Goal: Task Accomplishment & Management: Complete application form

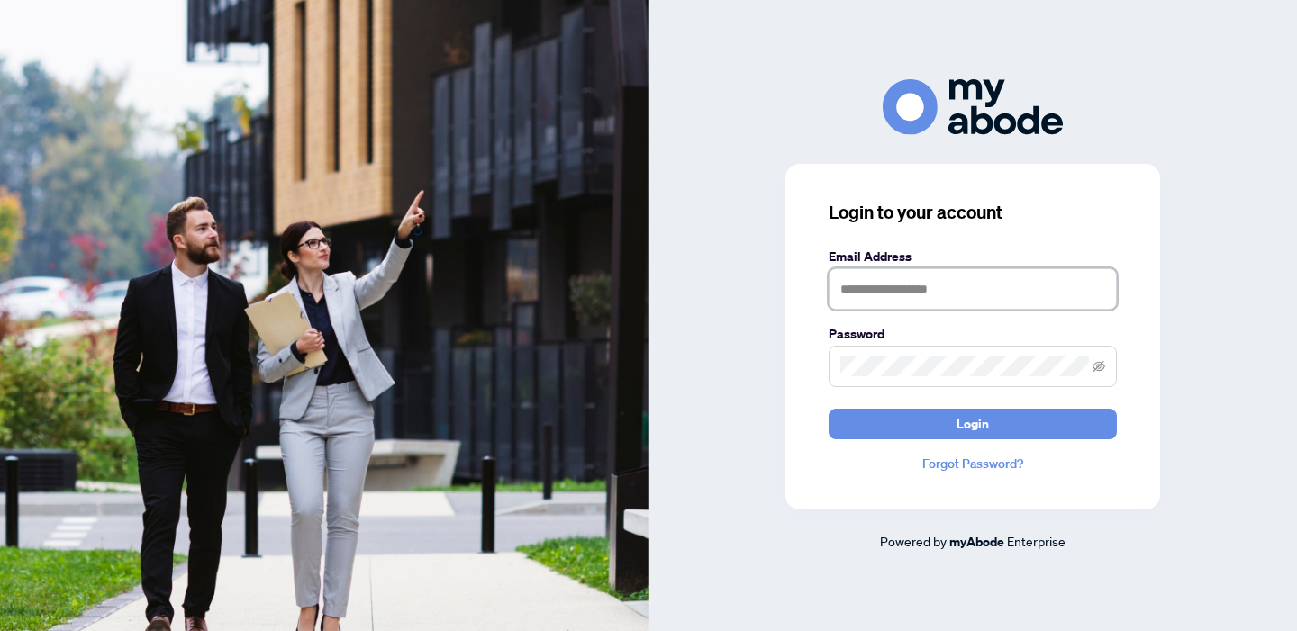
click at [935, 294] on input "text" at bounding box center [972, 288] width 288 height 41
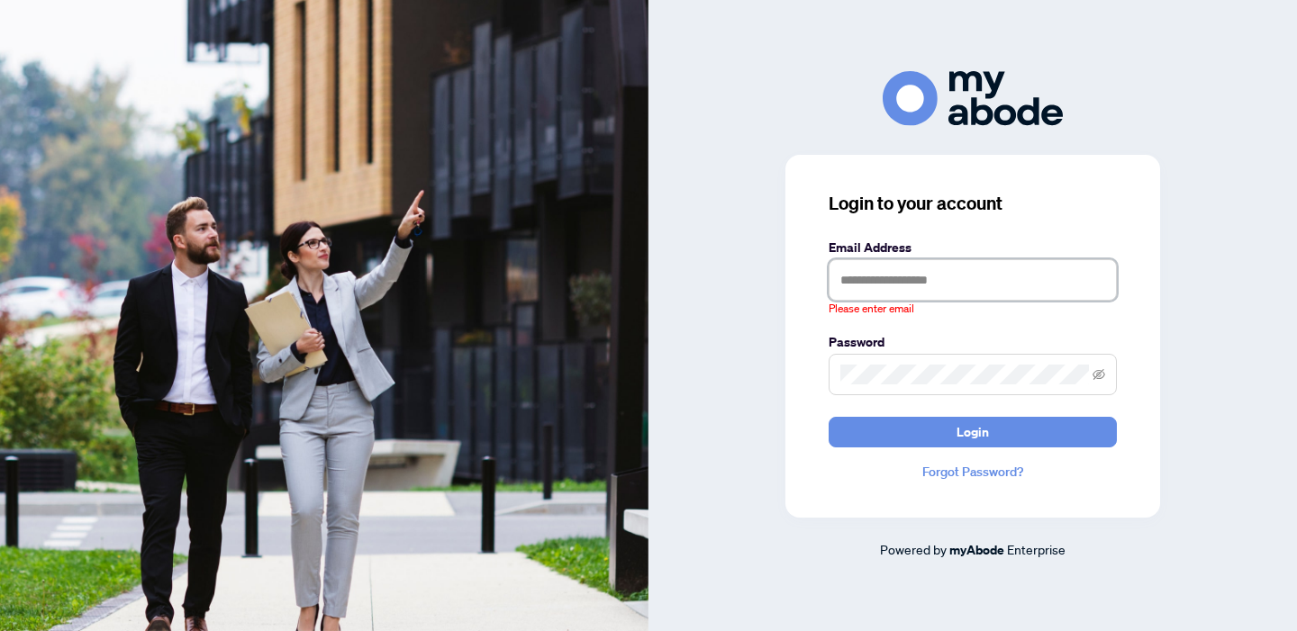
type input "**********"
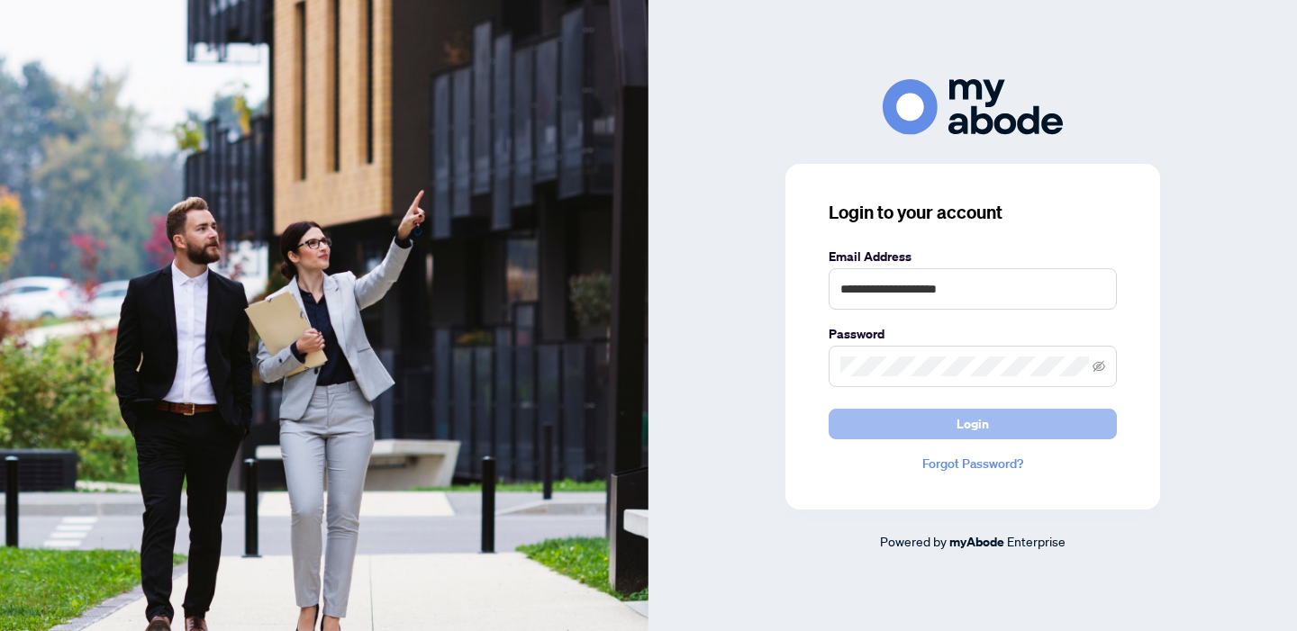
click at [1013, 422] on button "Login" at bounding box center [972, 424] width 288 height 31
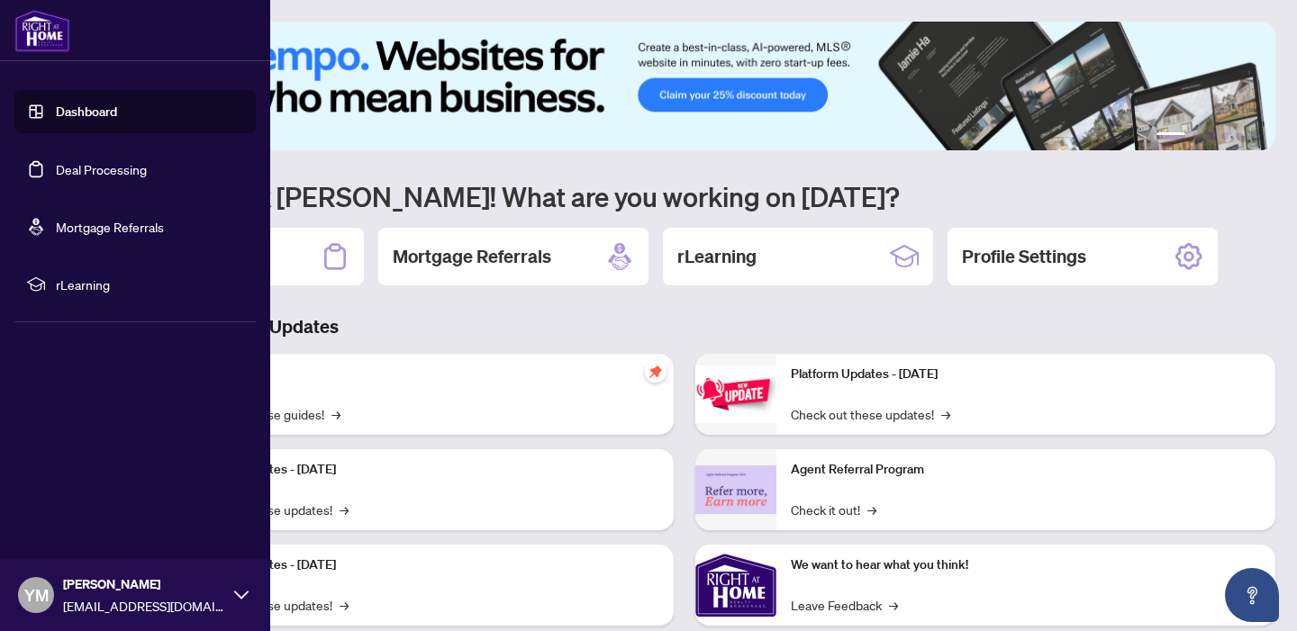
click at [88, 167] on link "Deal Processing" at bounding box center [101, 169] width 91 height 16
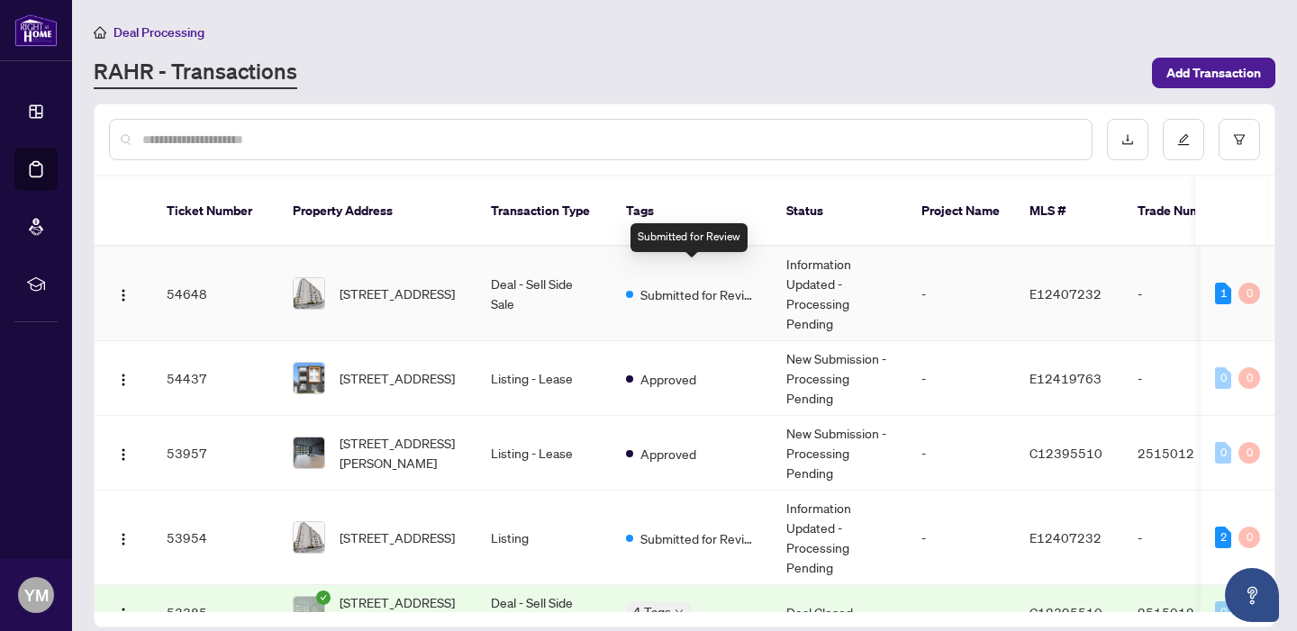
click at [706, 285] on span "Submitted for Review" at bounding box center [698, 295] width 117 height 20
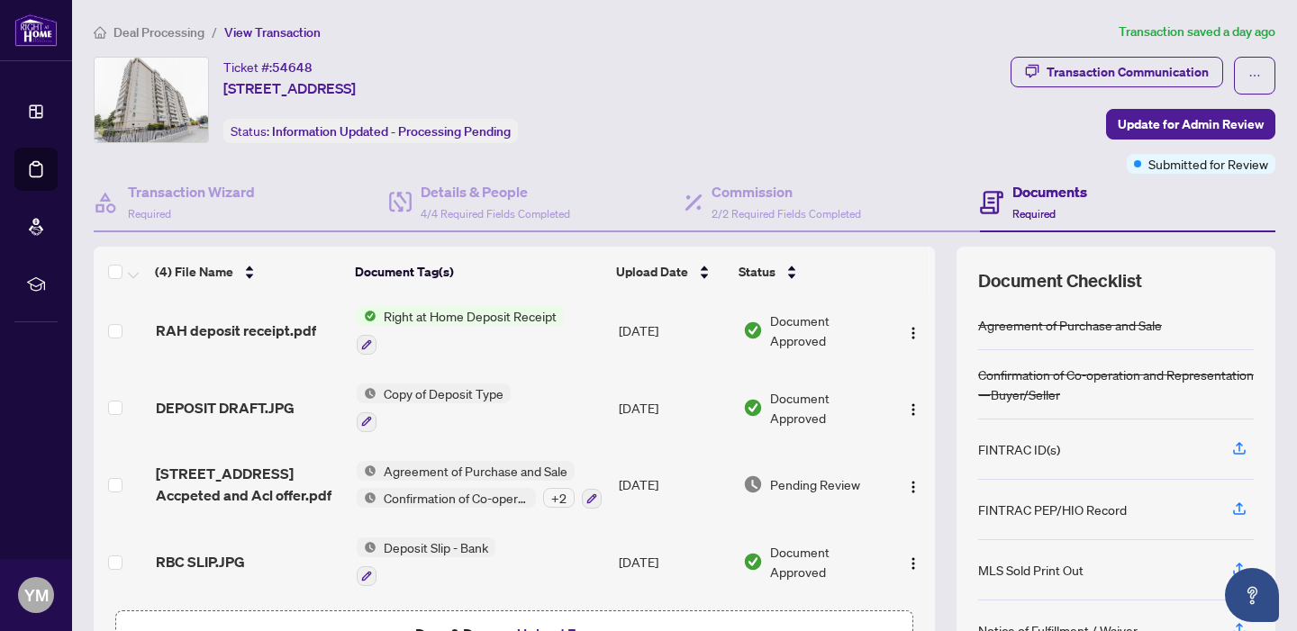
scroll to position [122, 0]
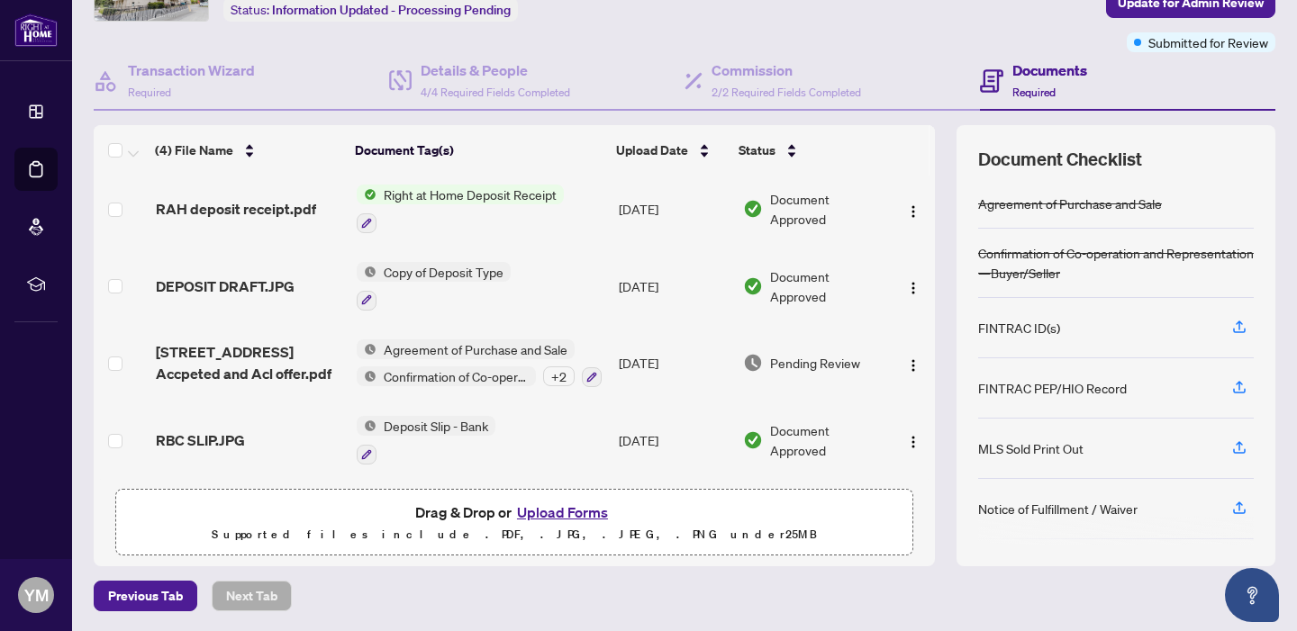
click at [550, 511] on button "Upload Forms" at bounding box center [562, 512] width 102 height 23
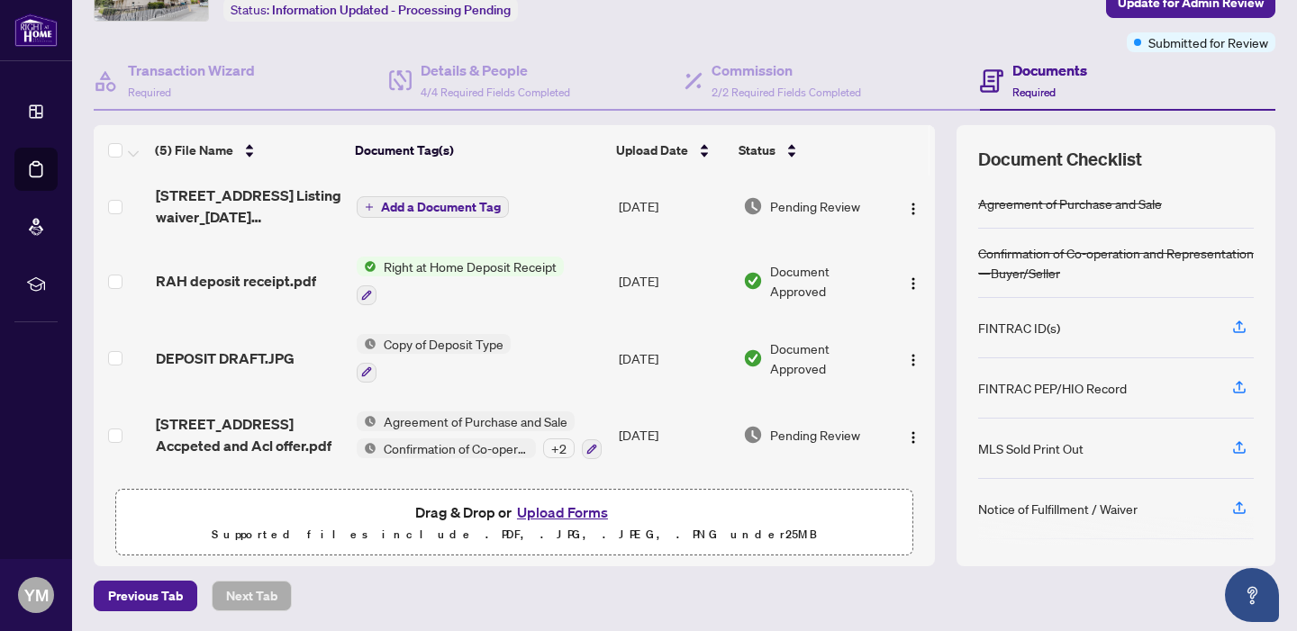
scroll to position [0, 0]
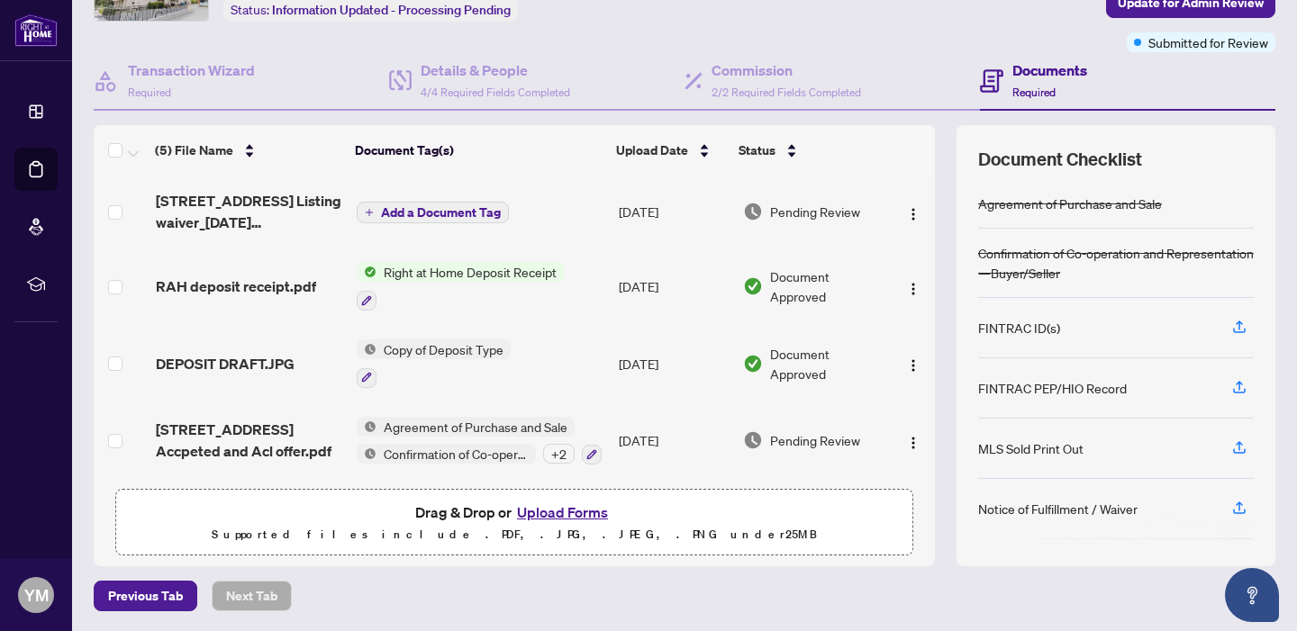
click at [456, 212] on span "Add a Document Tag" at bounding box center [441, 212] width 120 height 13
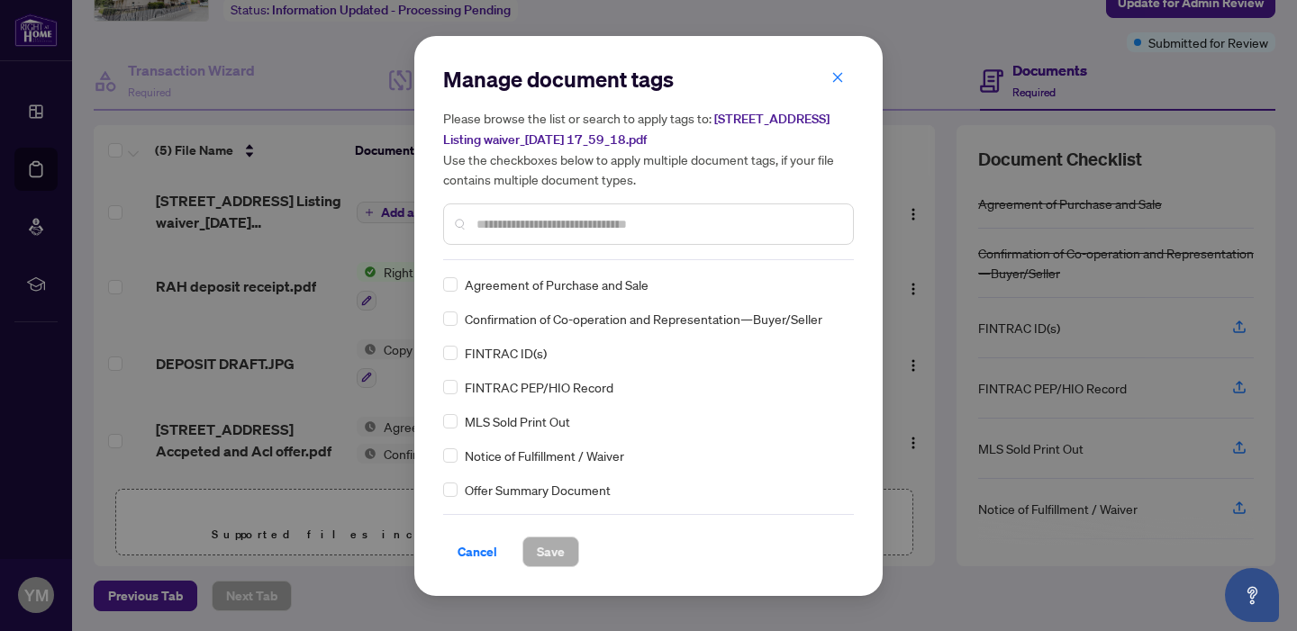
click at [518, 224] on input "text" at bounding box center [657, 224] width 362 height 20
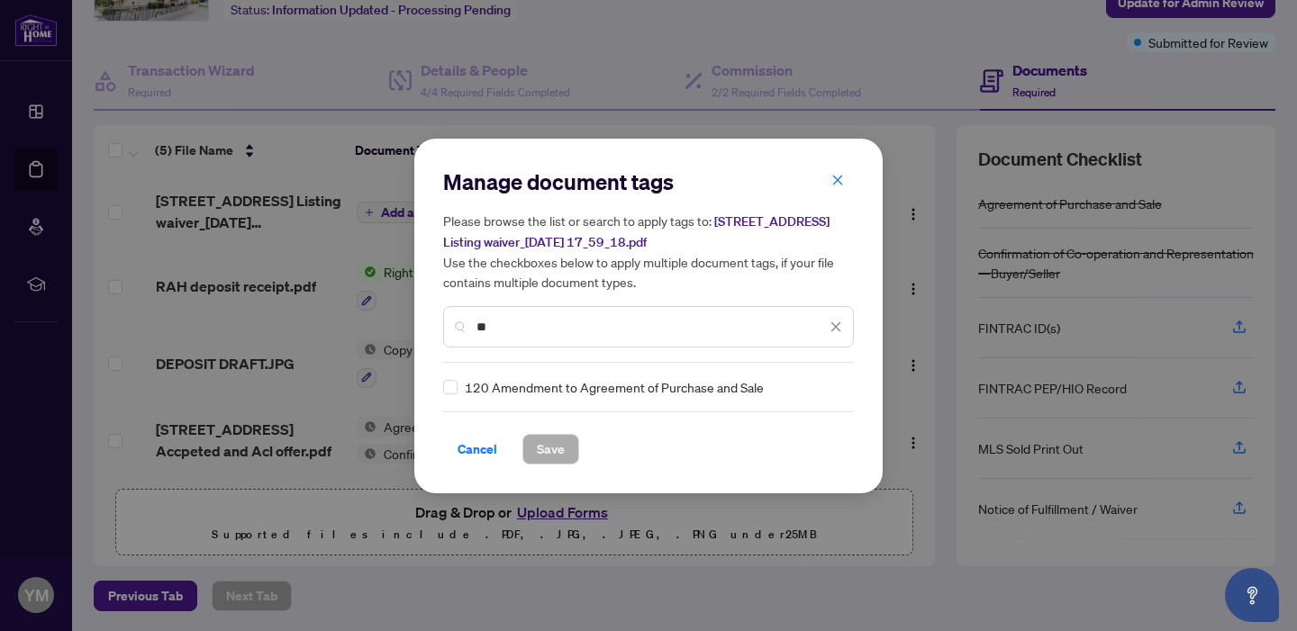
type input "*"
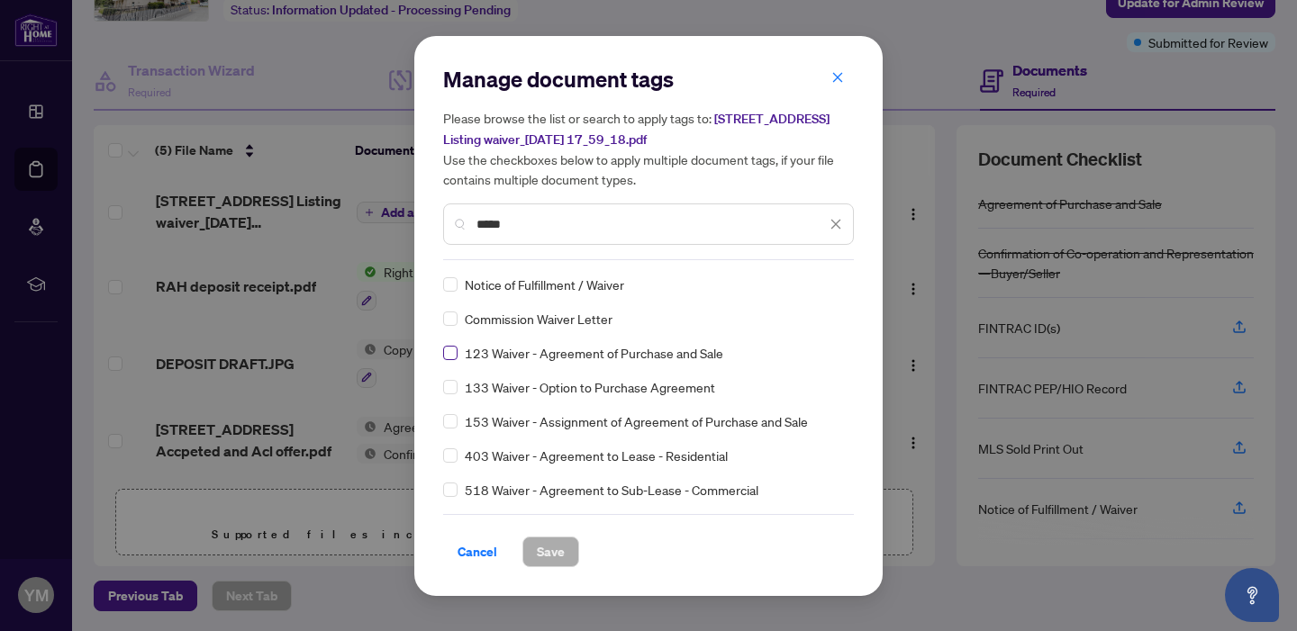
type input "*****"
click at [556, 550] on span "Save" at bounding box center [551, 552] width 28 height 29
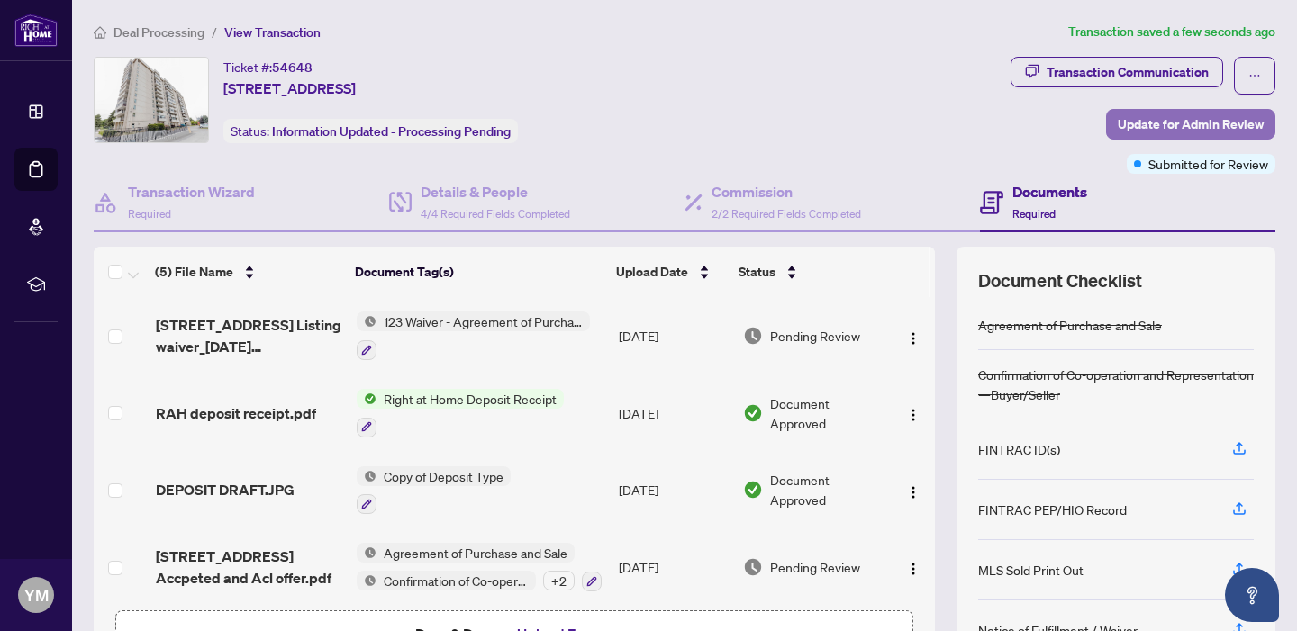
click at [1163, 124] on span "Update for Admin Review" at bounding box center [1190, 124] width 146 height 29
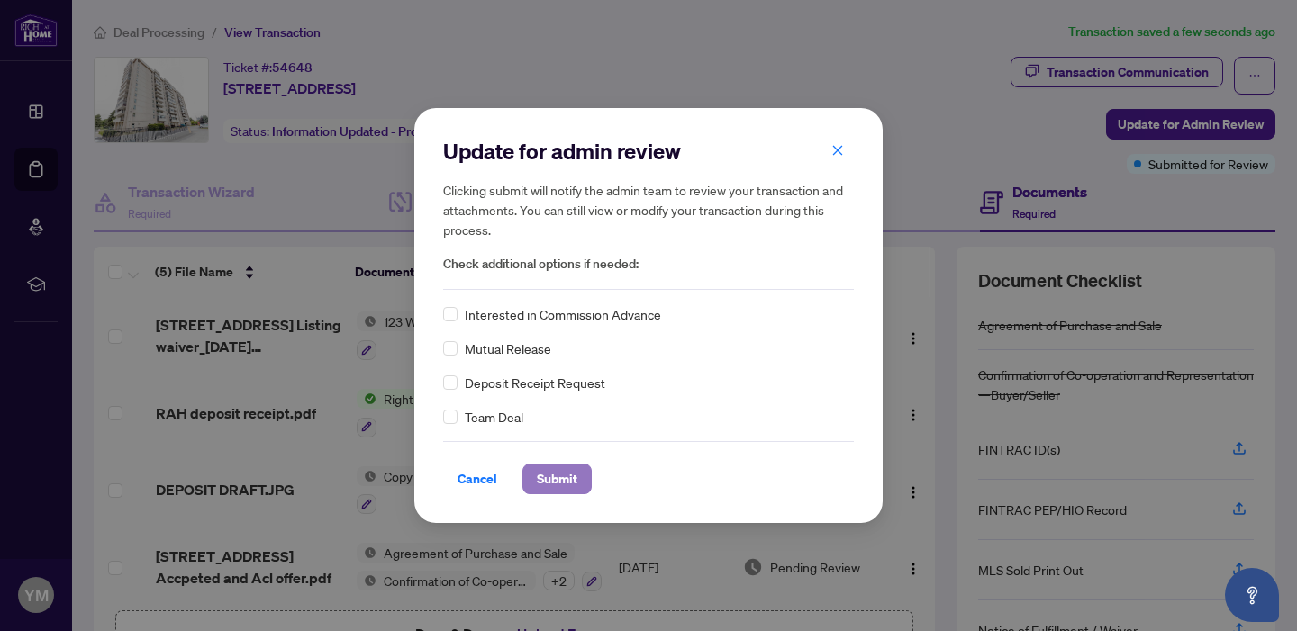
click at [570, 480] on span "Submit" at bounding box center [557, 479] width 41 height 29
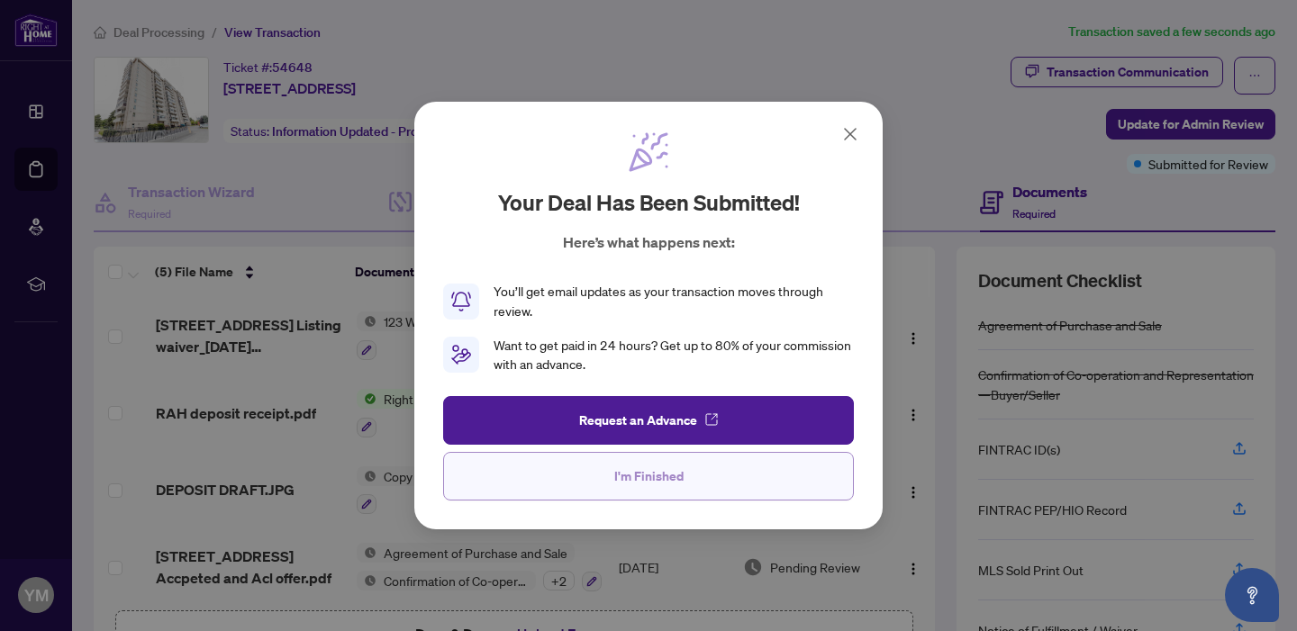
click at [649, 482] on span "I'm Finished" at bounding box center [648, 476] width 69 height 29
